Goal: Transaction & Acquisition: Purchase product/service

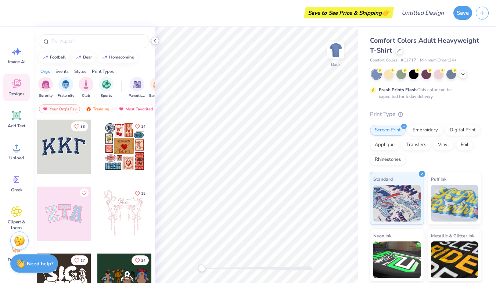
click at [158, 41] on div at bounding box center [155, 41] width 8 height 8
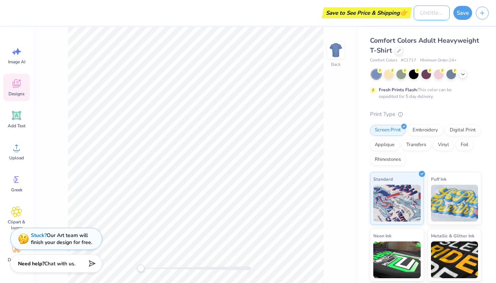
click at [418, 19] on input "Design Title" at bounding box center [432, 13] width 36 height 15
click at [387, 15] on div "Save to See Price & Shipping 👉" at bounding box center [349, 12] width 86 height 11
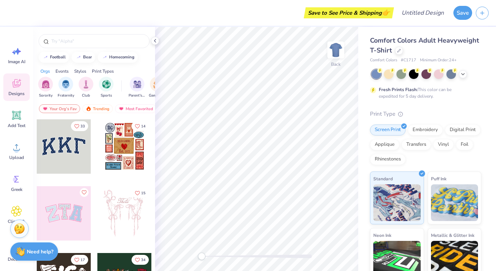
click at [382, 11] on div "Save to See Price & Shipping 👉" at bounding box center [349, 12] width 86 height 11
click at [157, 41] on icon at bounding box center [155, 41] width 6 height 6
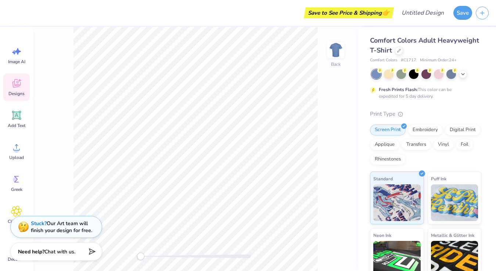
click at [10, 11] on div "Save to See Price & Shipping 👉 Design Title Save" at bounding box center [248, 13] width 496 height 26
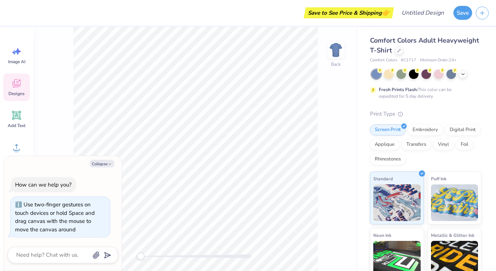
drag, startPoint x: 141, startPoint y: 256, endPoint x: -28, endPoint y: 221, distance: 172.6
click at [0, 221] on html "Save to See Price & Shipping 👉 Design Title Save Image AI Designs Add Text Uplo…" at bounding box center [248, 135] width 496 height 271
click at [469, 9] on button "Save" at bounding box center [462, 12] width 19 height 14
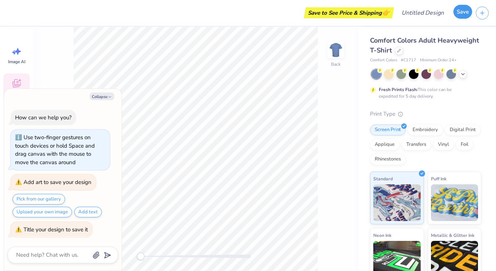
click at [469, 9] on button "Save" at bounding box center [462, 12] width 19 height 14
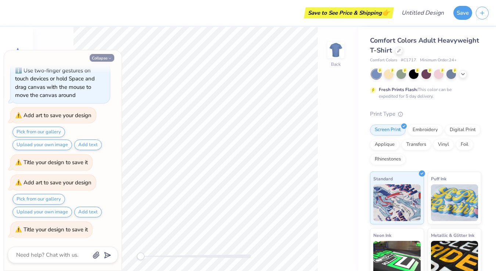
click at [105, 57] on button "Collapse" at bounding box center [102, 58] width 25 height 8
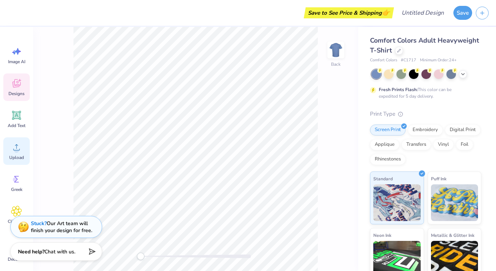
click at [14, 154] on div "Upload" at bounding box center [16, 151] width 26 height 28
click at [17, 123] on span "Add Text" at bounding box center [17, 126] width 18 height 6
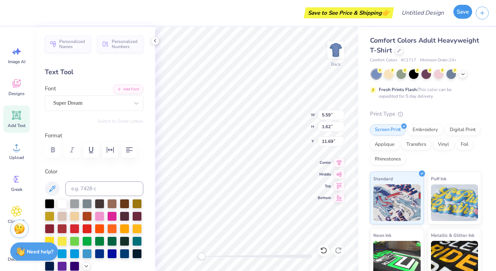
click at [460, 16] on button "Save" at bounding box center [462, 12] width 19 height 14
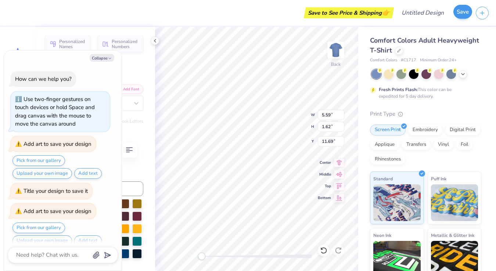
scroll to position [49, 0]
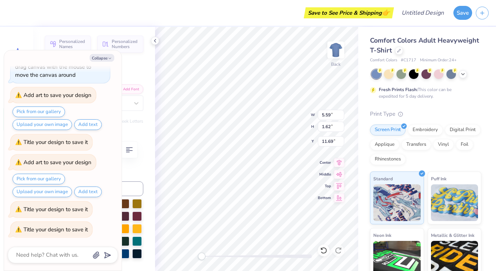
type textarea "x"
type textarea "k"
click at [459, 15] on button "Save" at bounding box center [462, 12] width 19 height 14
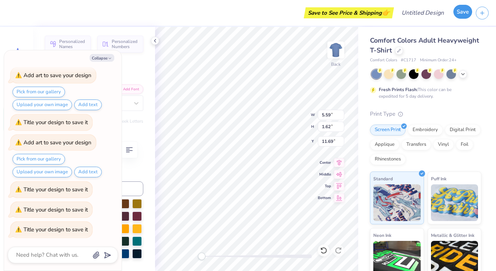
click at [459, 15] on button "Save" at bounding box center [462, 12] width 19 height 14
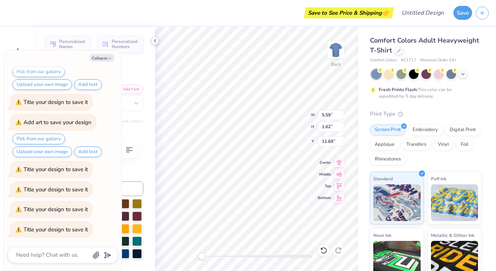
click at [158, 42] on div at bounding box center [155, 41] width 8 height 8
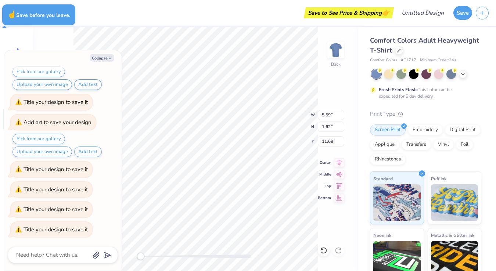
type textarea "x"
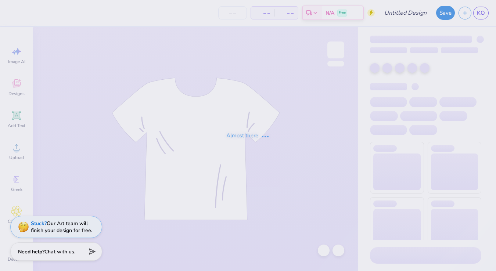
type input "5k"
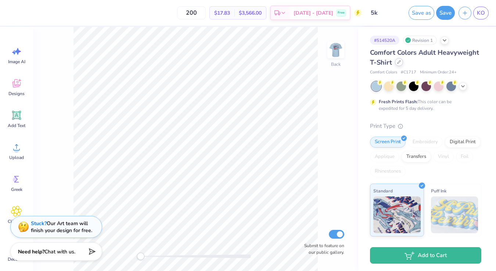
click at [398, 63] on icon at bounding box center [399, 62] width 4 height 4
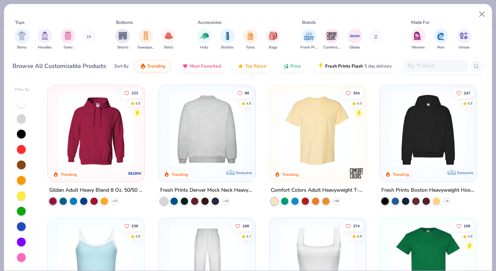
click at [282, 135] on img at bounding box center [318, 130] width 82 height 75
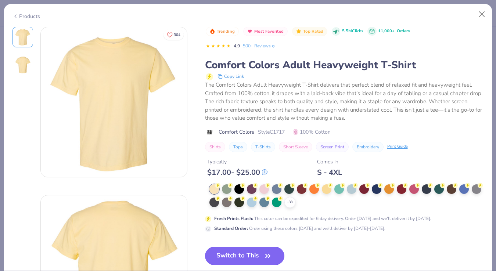
click at [240, 255] on button "Switch to This" at bounding box center [245, 256] width 80 height 18
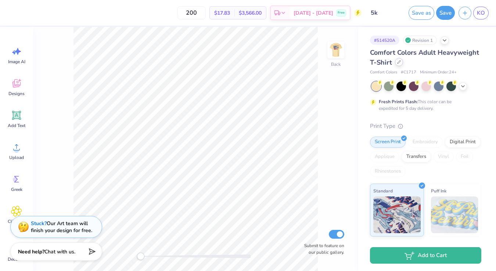
click at [398, 63] on icon at bounding box center [399, 62] width 4 height 4
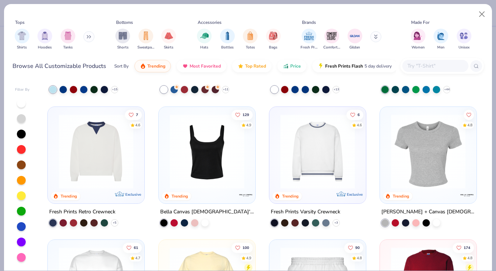
scroll to position [248, 0]
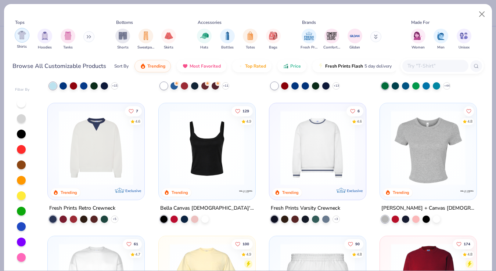
click at [27, 38] on div "filter for Shirts" at bounding box center [22, 35] width 15 height 15
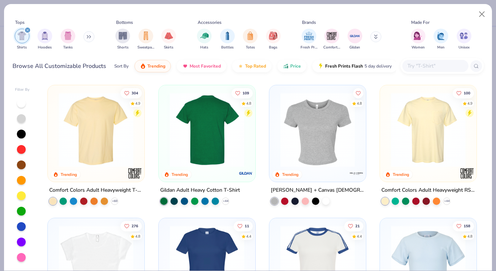
click at [197, 126] on div at bounding box center [207, 130] width 246 height 75
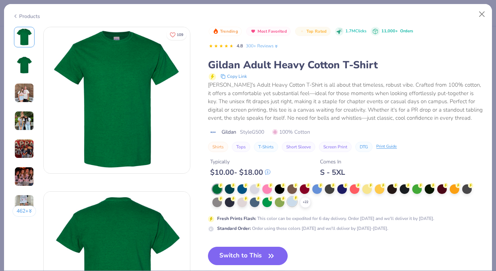
click at [293, 204] on div at bounding box center [292, 202] width 10 height 10
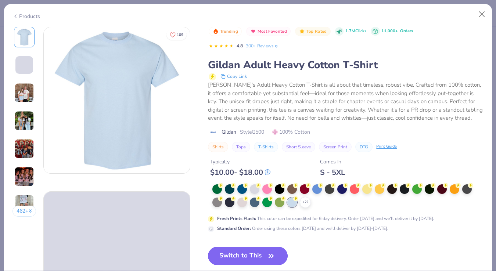
click at [251, 255] on button "Switch to This" at bounding box center [248, 256] width 80 height 18
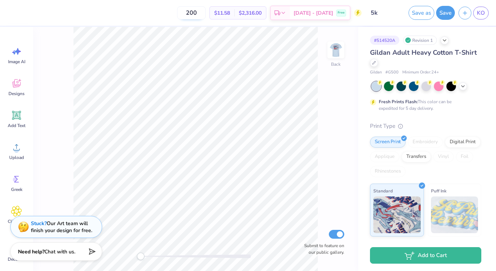
click at [206, 15] on input "200" at bounding box center [191, 12] width 29 height 13
type input "2"
type input "100"
click at [486, 13] on link "KO" at bounding box center [480, 13] width 15 height 13
